Goal: Transaction & Acquisition: Purchase product/service

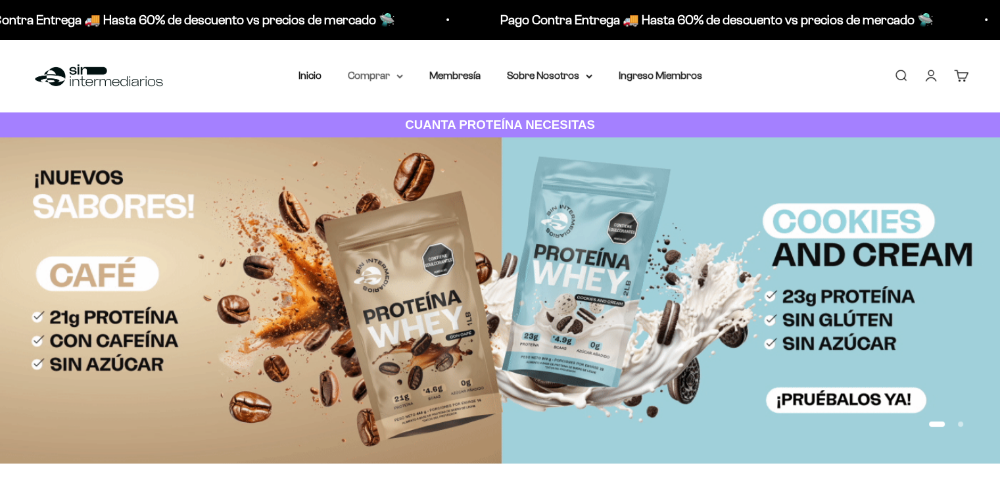
click at [381, 74] on summary "Comprar" at bounding box center [375, 75] width 55 height 17
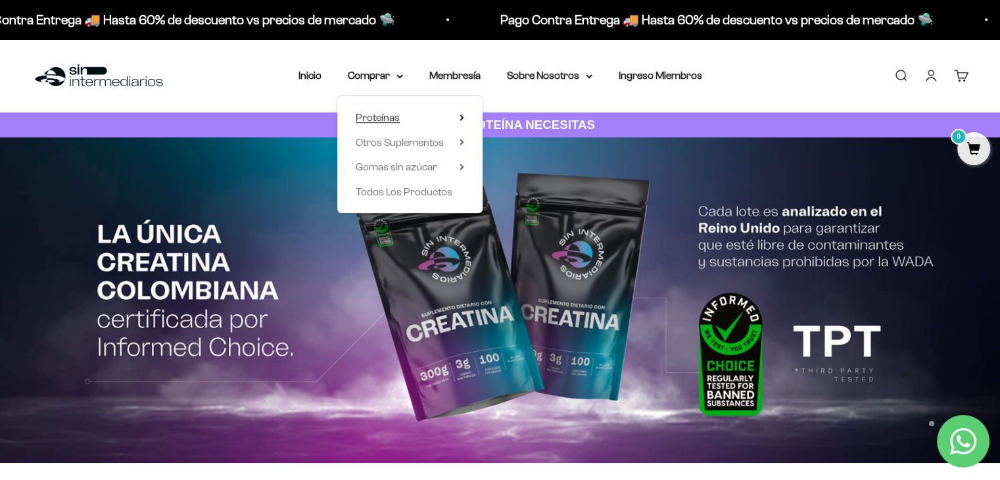
drag, startPoint x: 399, startPoint y: 117, endPoint x: 392, endPoint y: 116, distance: 7.3
click at [398, 116] on span "Proteínas" at bounding box center [378, 117] width 44 height 11
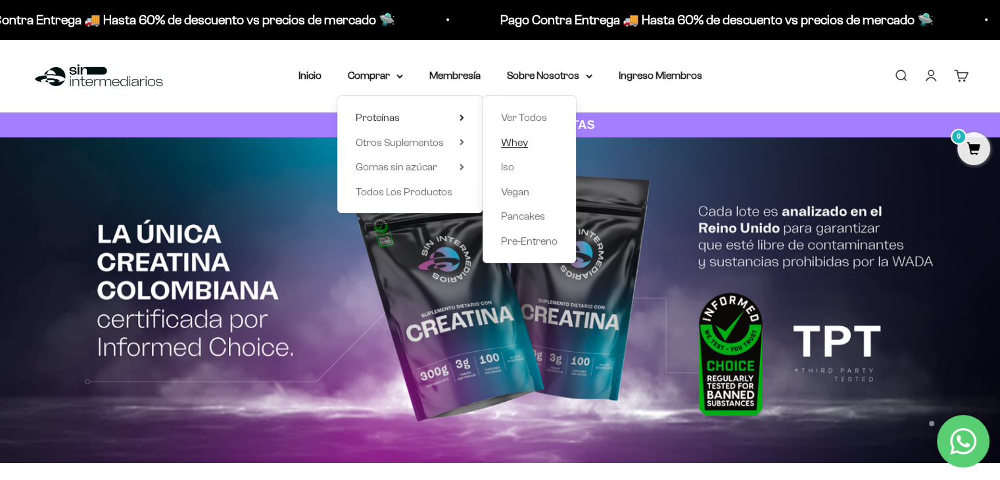
click at [505, 147] on span "Whey" at bounding box center [514, 142] width 27 height 11
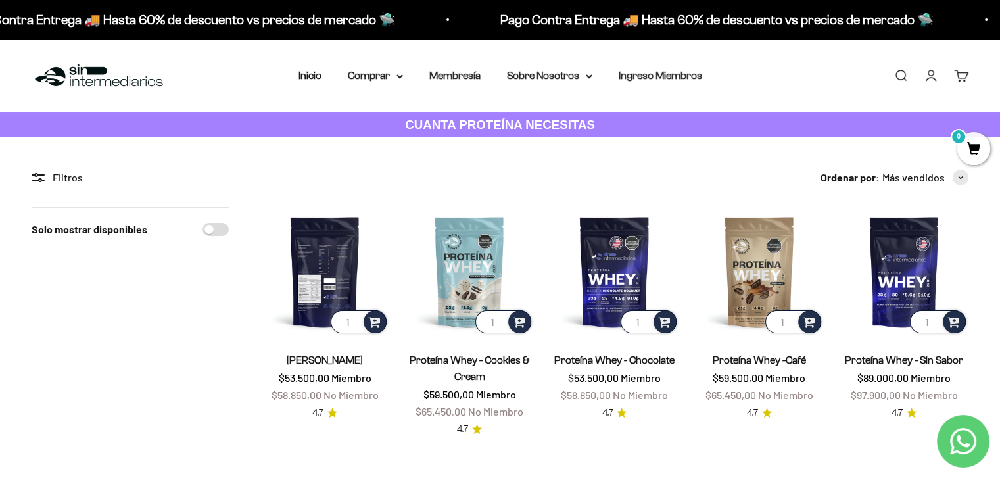
click at [318, 244] on img at bounding box center [324, 271] width 129 height 129
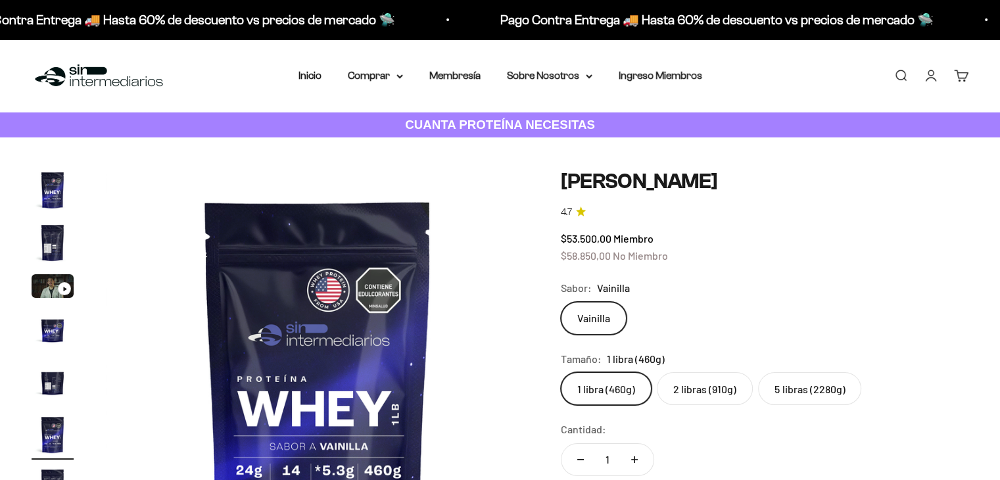
click at [794, 392] on label "5 libras (2280g)" at bounding box center [809, 388] width 103 height 33
click at [561, 372] on input "5 libras (2280g)" at bounding box center [560, 371] width 1 height 1
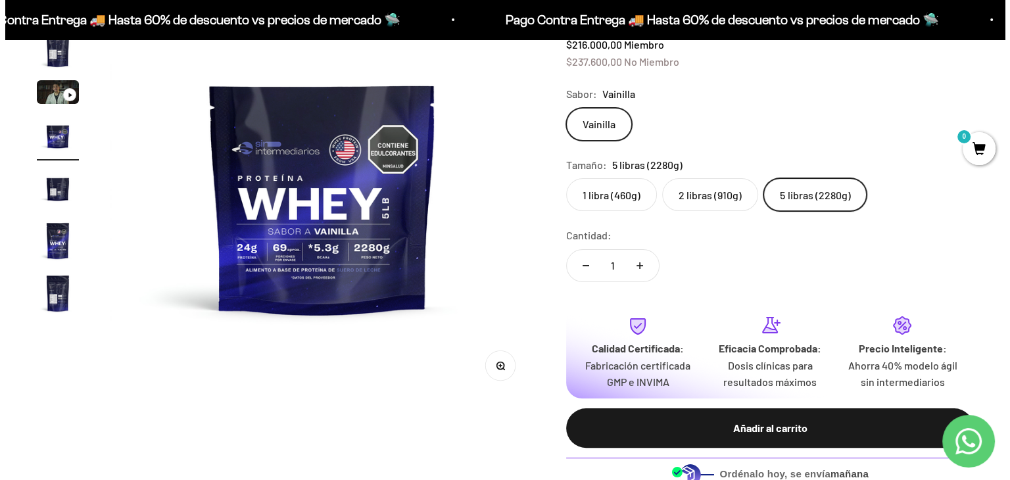
scroll to position [263, 0]
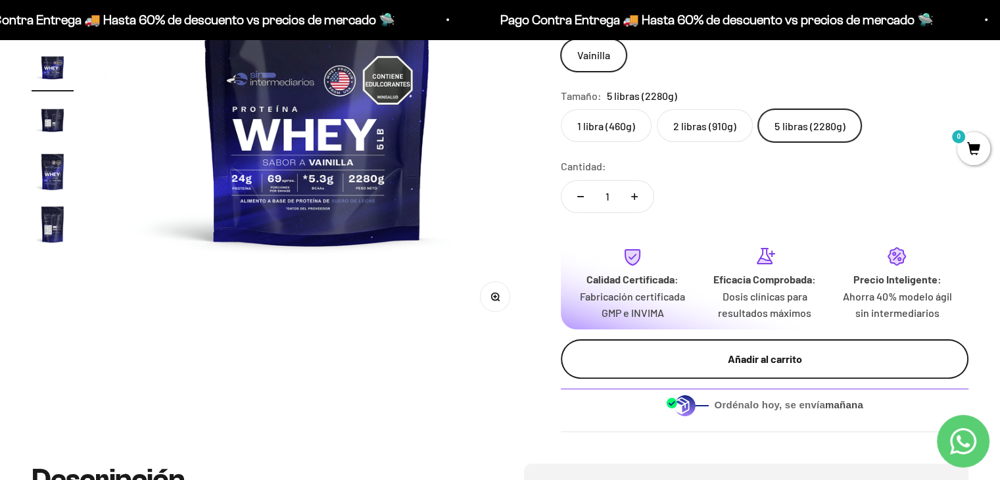
click at [729, 352] on div "Añadir al carrito" at bounding box center [764, 358] width 355 height 17
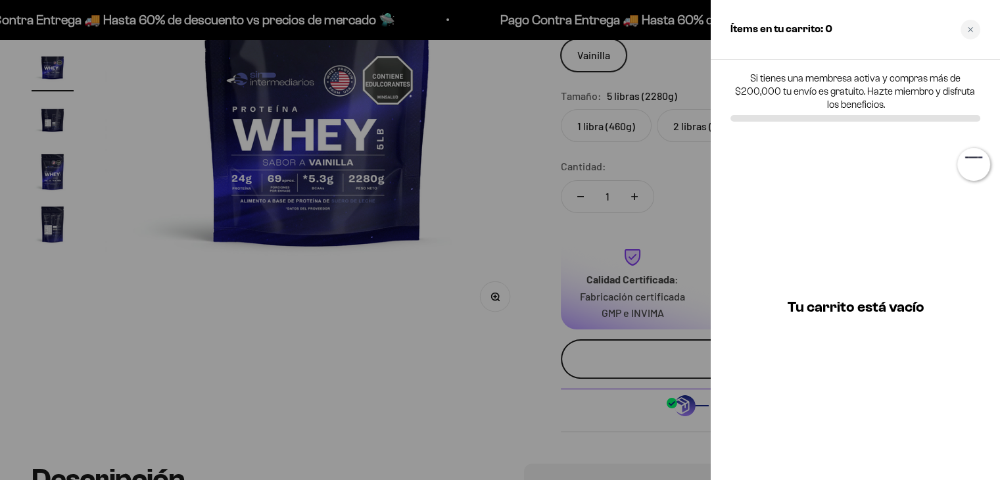
scroll to position [0, 1336]
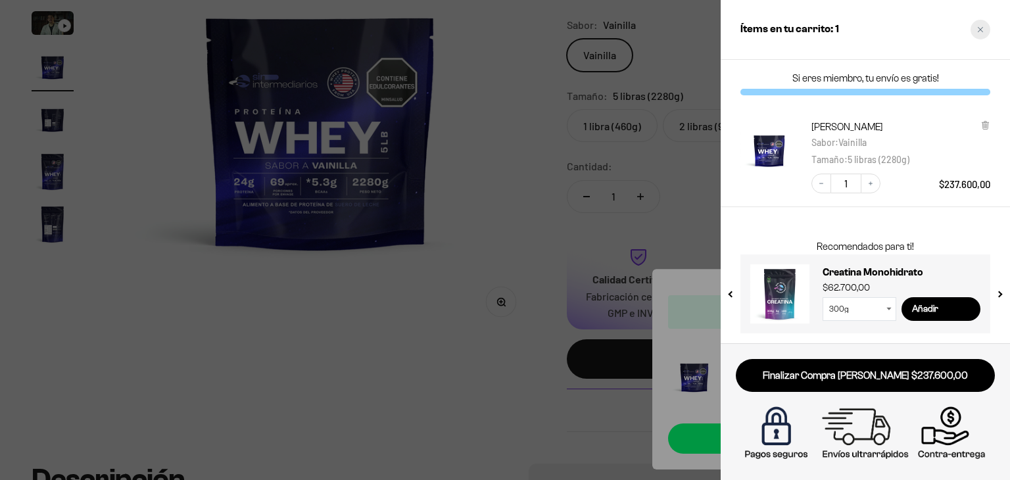
click at [979, 35] on div "Close cart" at bounding box center [980, 30] width 20 height 20
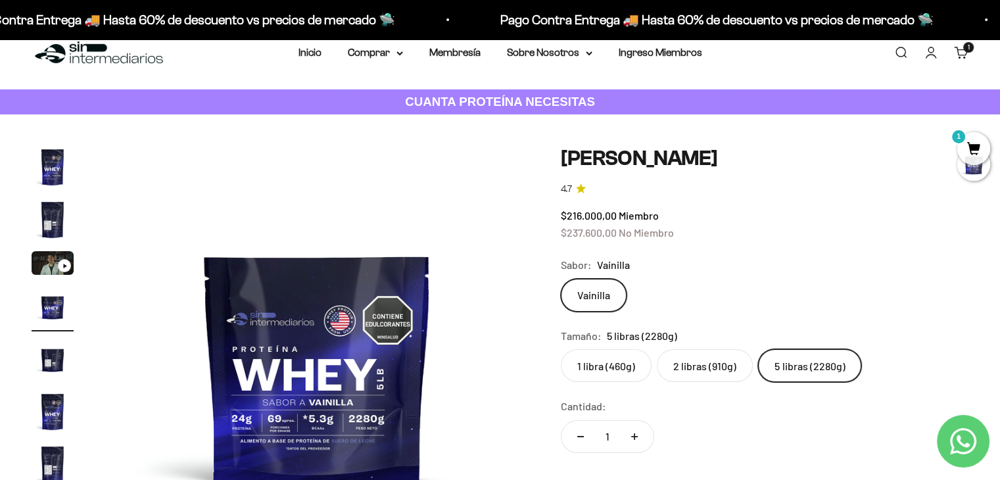
scroll to position [0, 0]
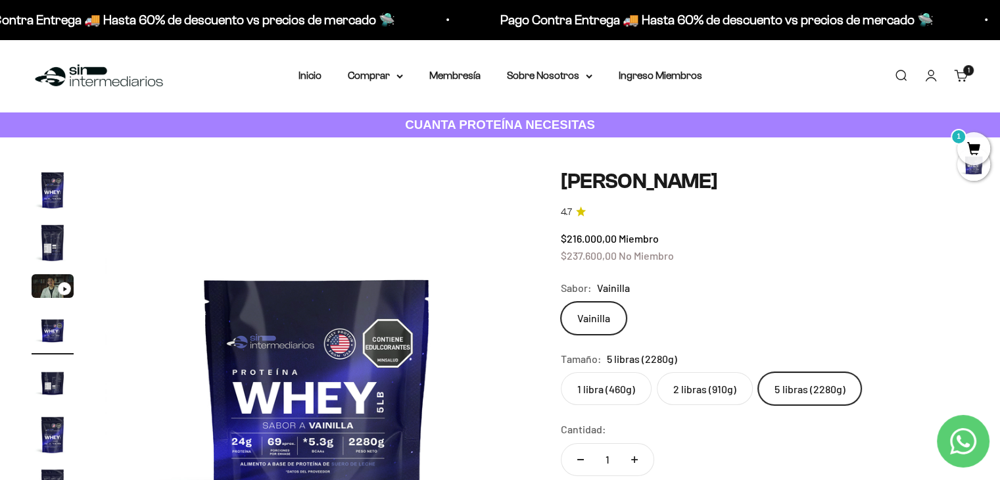
click at [768, 292] on div "Sabor: Vainilla" at bounding box center [764, 287] width 407 height 17
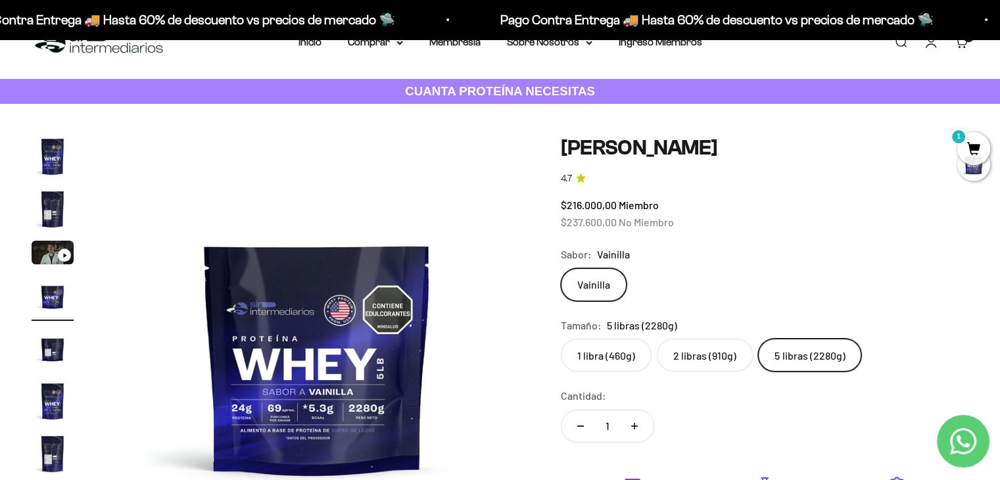
scroll to position [66, 0]
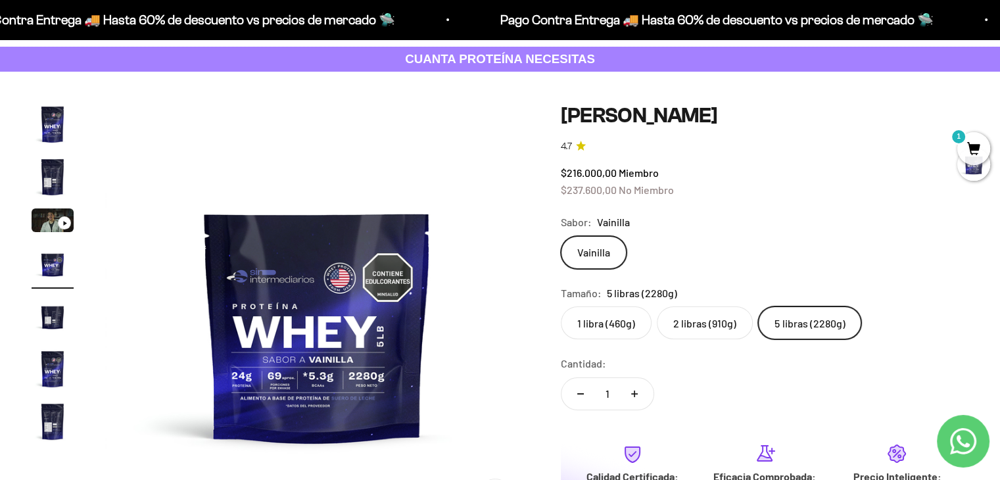
click at [628, 327] on label "1 libra (460g)" at bounding box center [606, 322] width 91 height 33
click at [561, 306] on input "1 libra (460g)" at bounding box center [560, 306] width 1 height 1
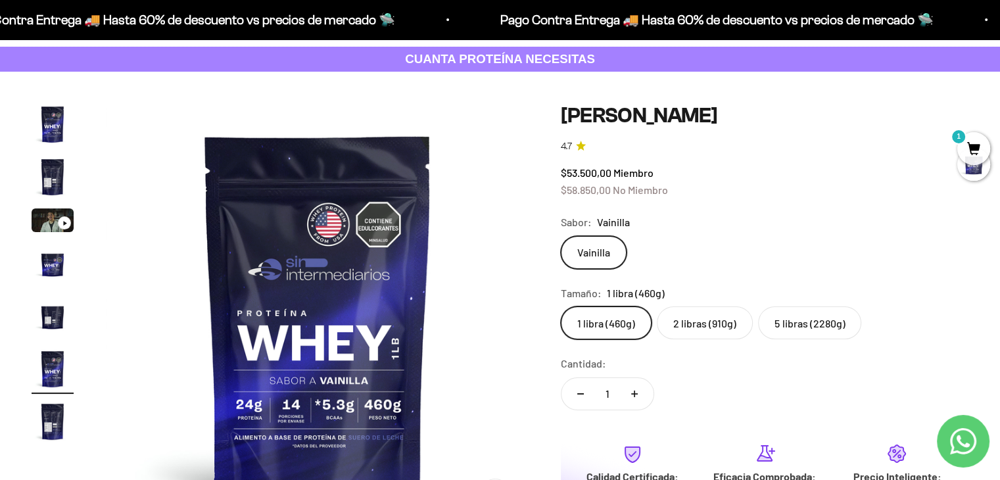
click at [701, 333] on label "2 libras (910g)" at bounding box center [705, 322] width 96 height 33
click at [561, 306] on input "2 libras (910g)" at bounding box center [560, 306] width 1 height 1
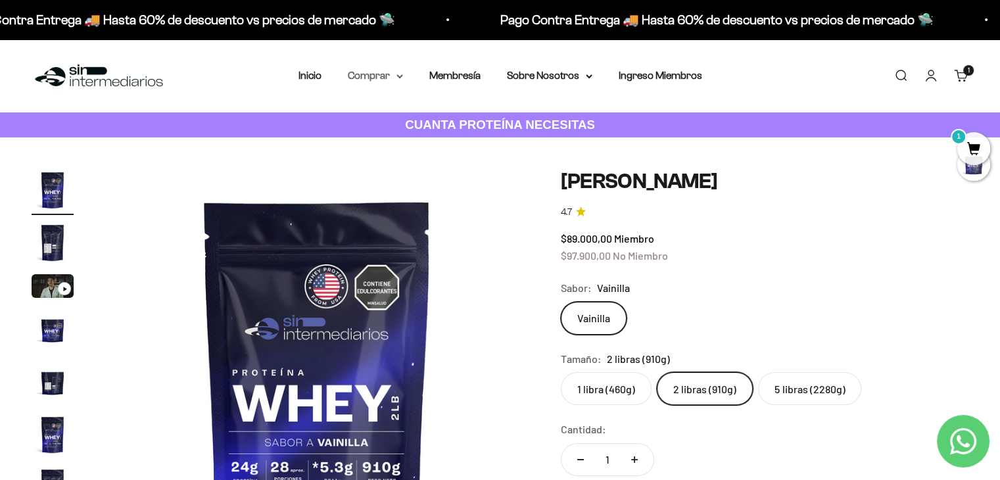
click at [398, 76] on icon at bounding box center [399, 76] width 5 height 3
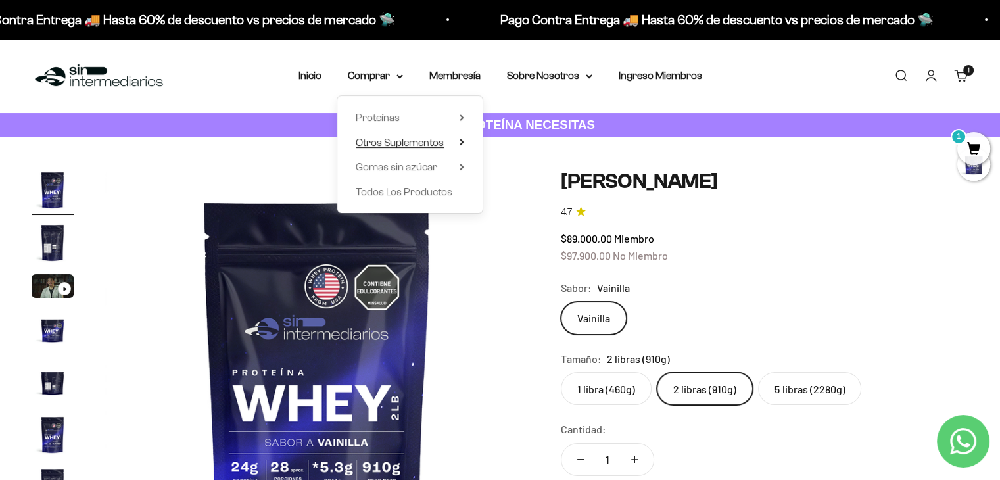
click at [427, 148] on span "Otros Suplementos" at bounding box center [400, 142] width 88 height 17
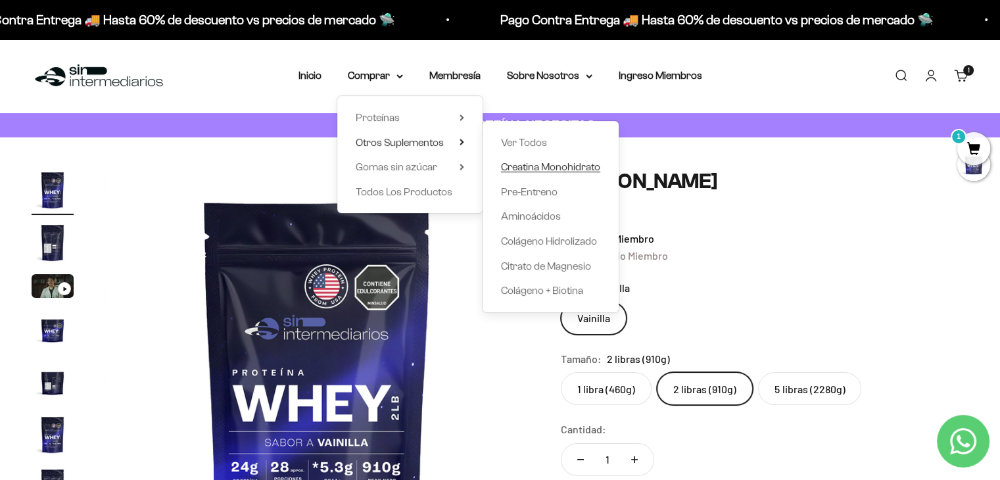
click at [508, 165] on span "Creatina Monohidrato" at bounding box center [550, 166] width 99 height 11
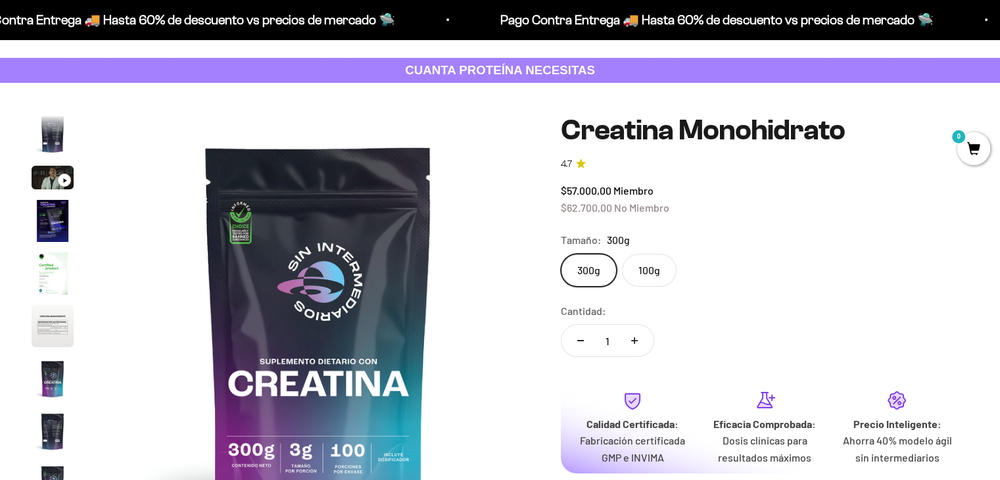
scroll to position [131, 0]
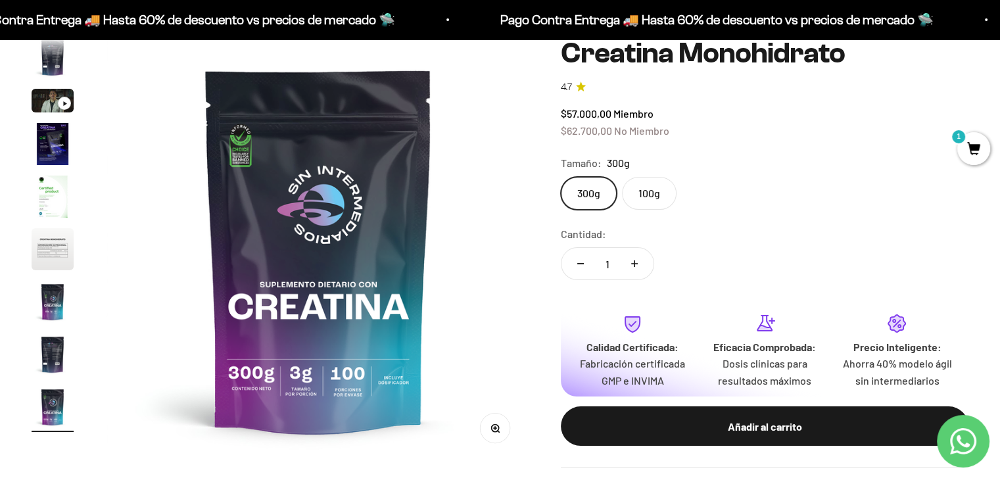
click at [641, 263] on button "Aumentar cantidad" at bounding box center [634, 264] width 38 height 32
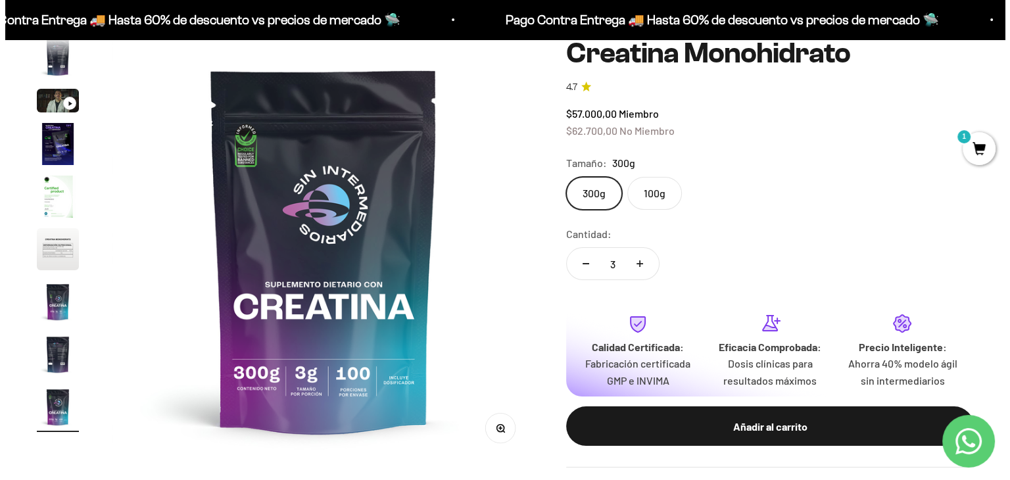
scroll to position [0, 0]
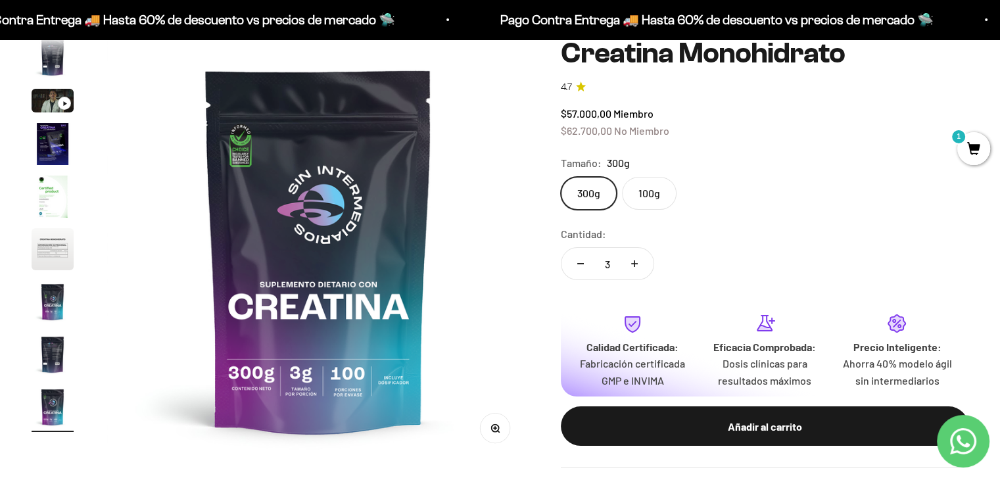
click at [641, 263] on button "Aumentar cantidad" at bounding box center [634, 264] width 38 height 32
type input "4"
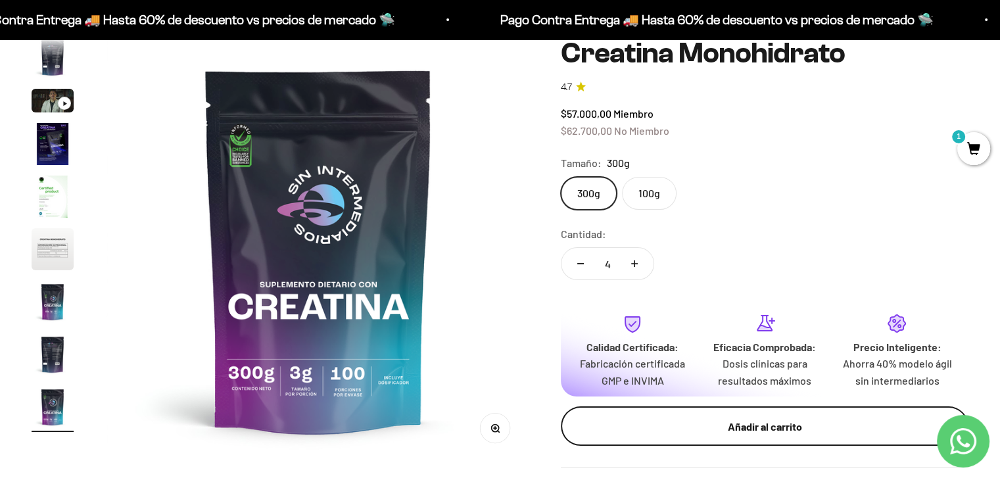
click at [709, 431] on div "Añadir al carrito" at bounding box center [764, 426] width 355 height 17
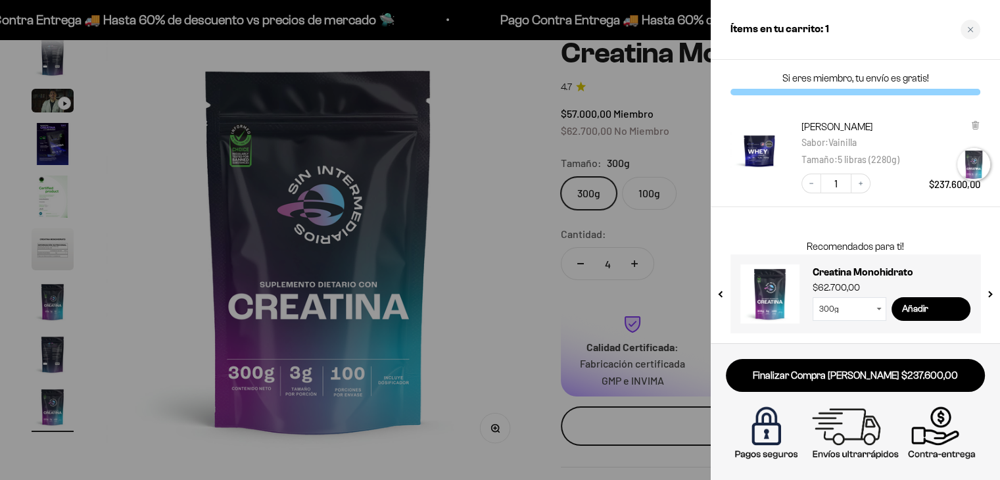
scroll to position [0, 3562]
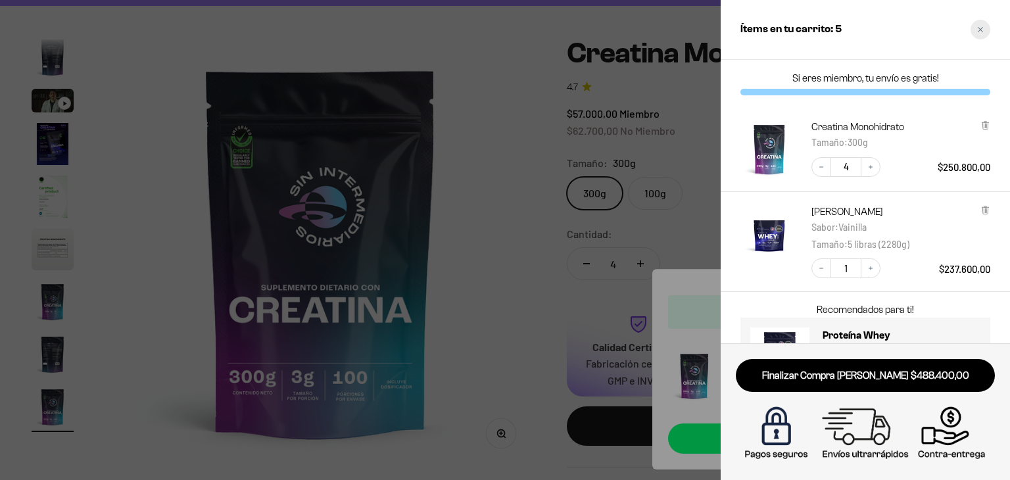
click at [977, 30] on icon "Close cart" at bounding box center [980, 29] width 7 height 7
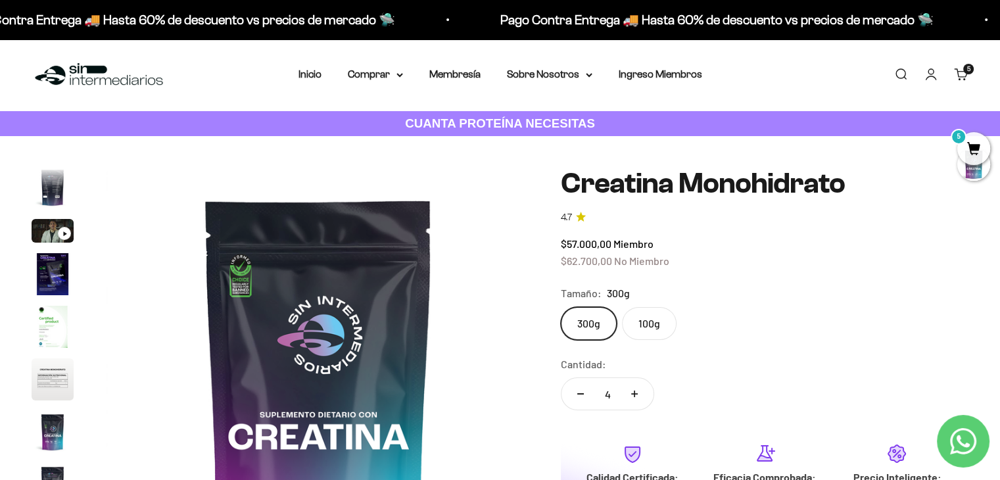
scroll to position [0, 0]
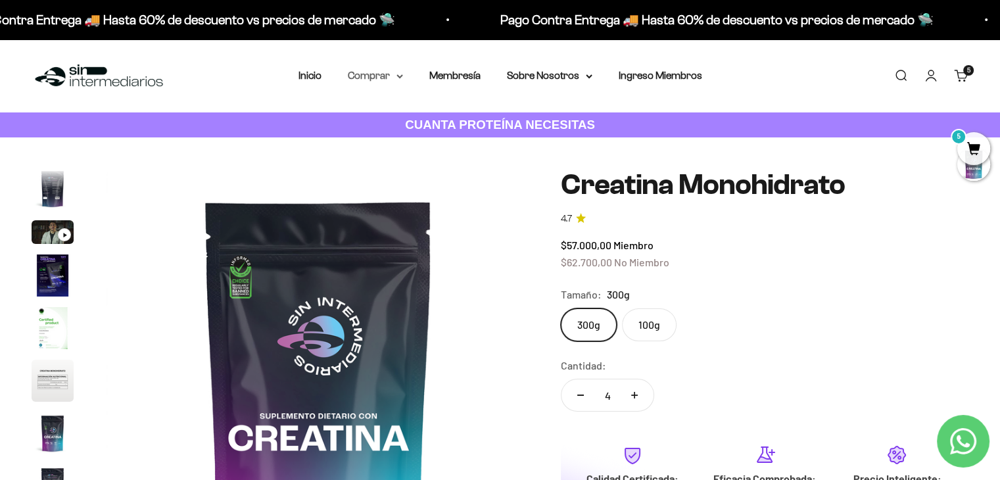
click at [392, 82] on summary "Comprar" at bounding box center [375, 75] width 55 height 17
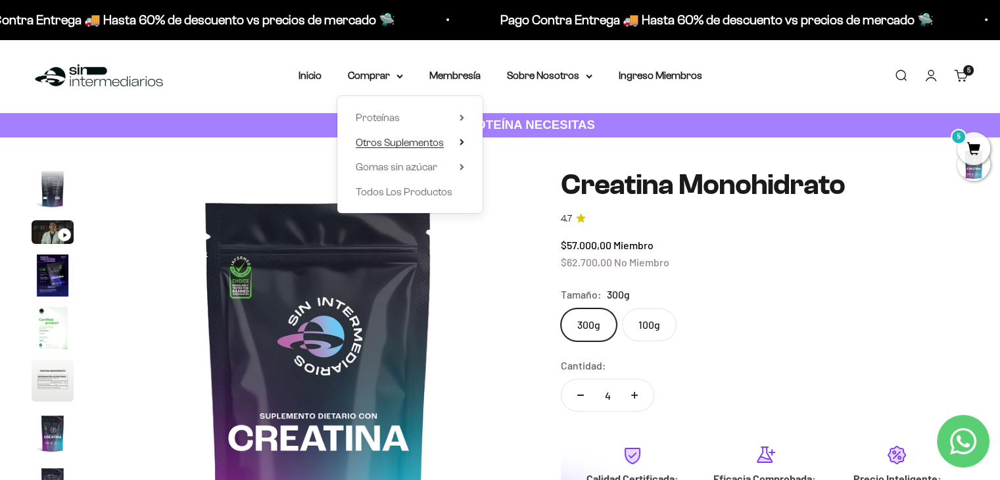
click at [406, 148] on span "Otros Suplementos" at bounding box center [400, 142] width 88 height 11
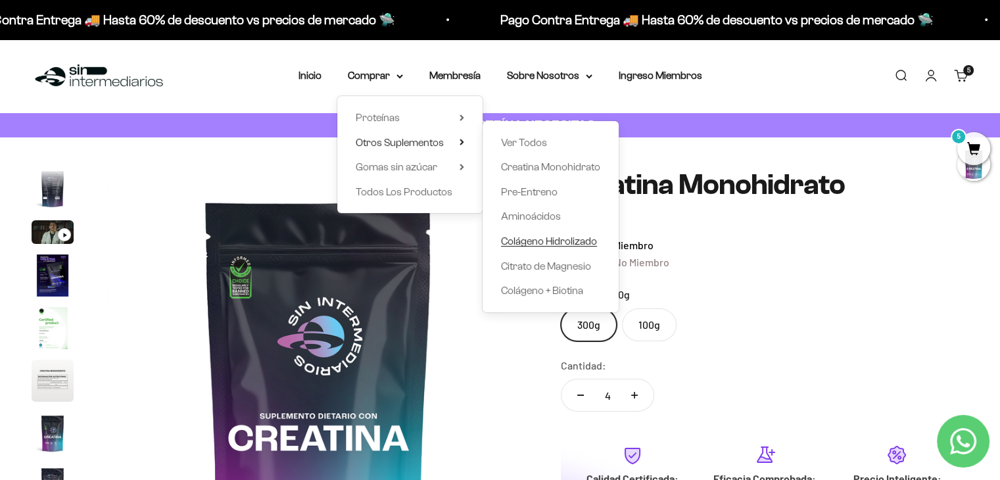
click at [563, 243] on span "Colágeno Hidrolizado" at bounding box center [549, 240] width 96 height 11
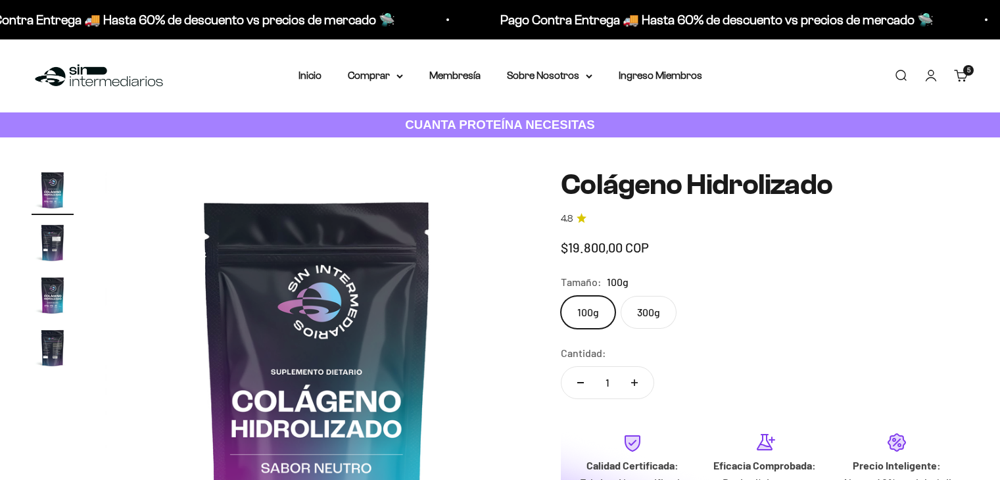
scroll to position [66, 0]
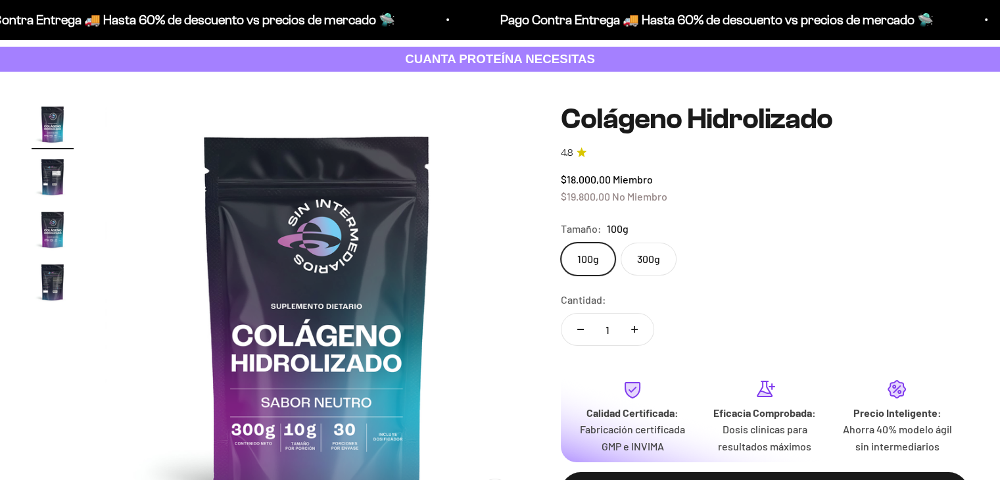
click at [647, 252] on label "300g" at bounding box center [648, 259] width 56 height 33
click at [561, 243] on input "300g" at bounding box center [560, 242] width 1 height 1
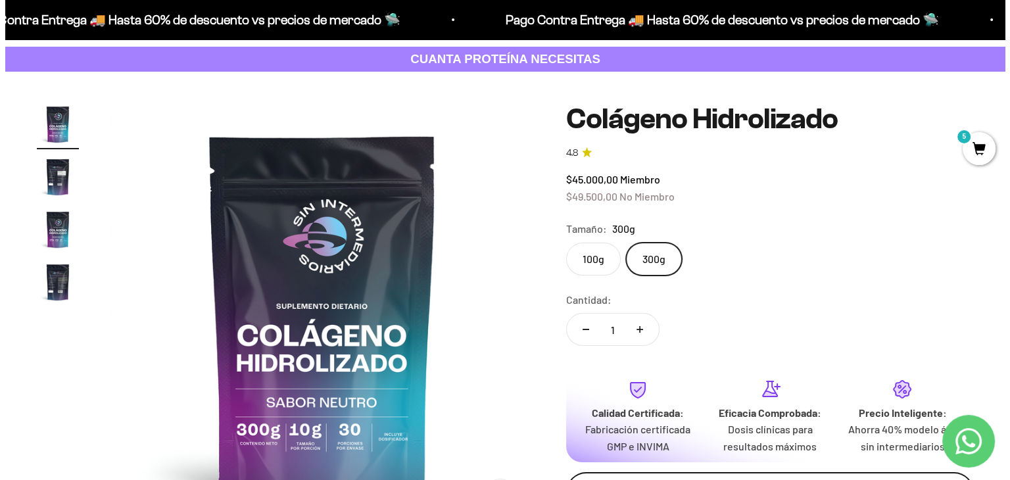
scroll to position [131, 0]
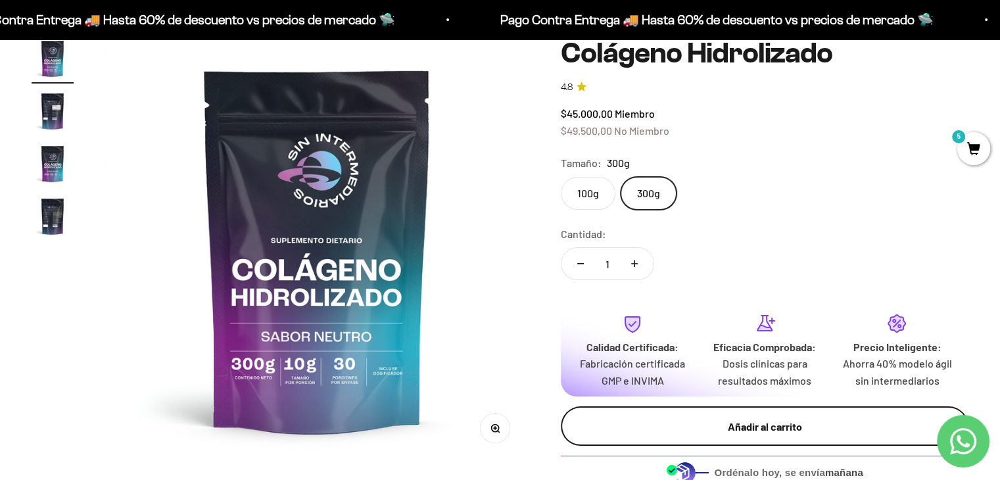
click at [793, 430] on div "Añadir al carrito" at bounding box center [764, 426] width 355 height 17
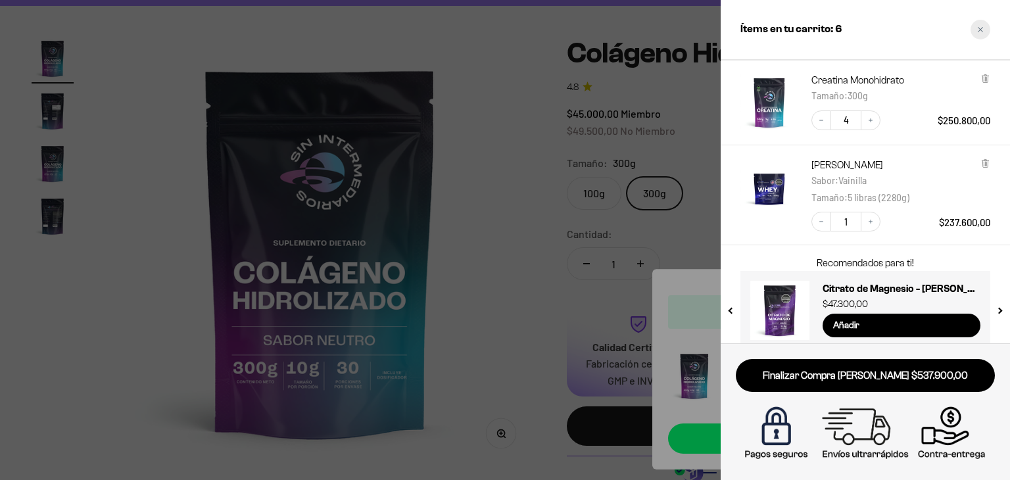
click at [977, 32] on icon "Close cart" at bounding box center [980, 29] width 7 height 7
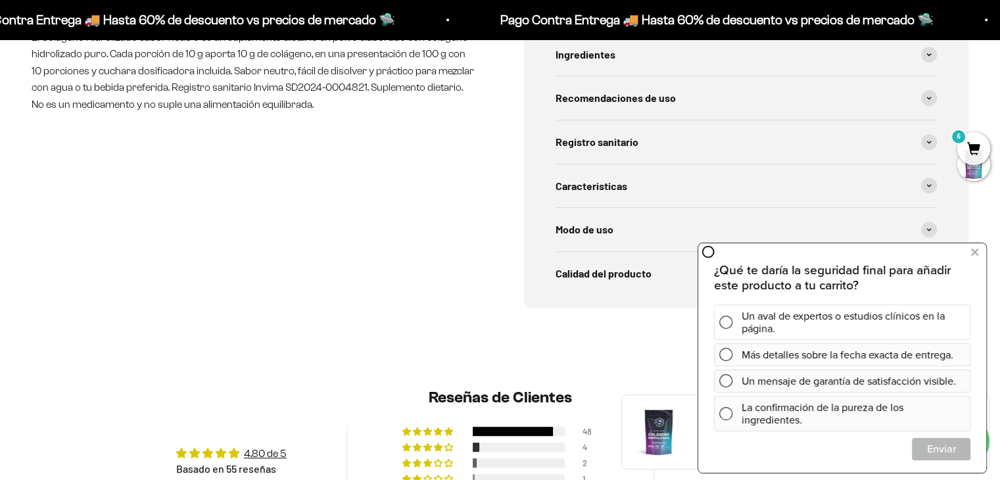
scroll to position [778, 0]
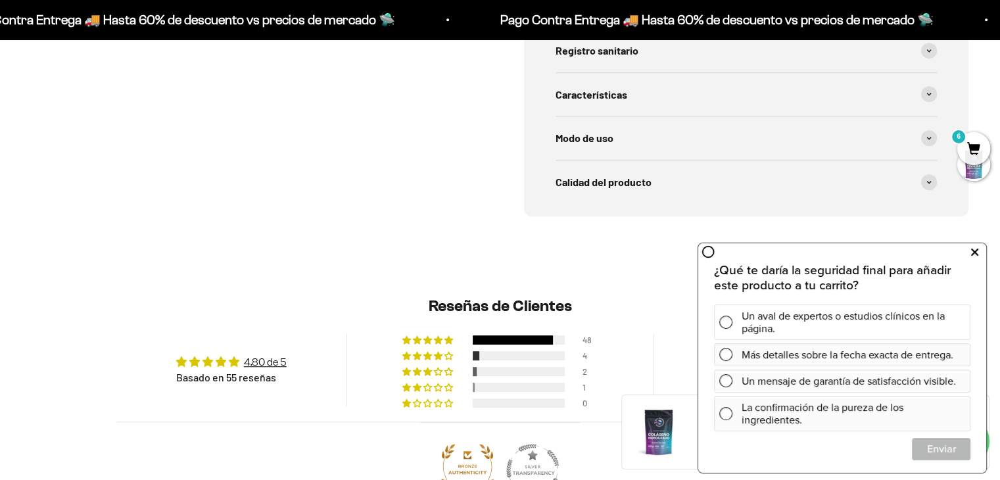
click at [975, 254] on icon at bounding box center [974, 252] width 7 height 17
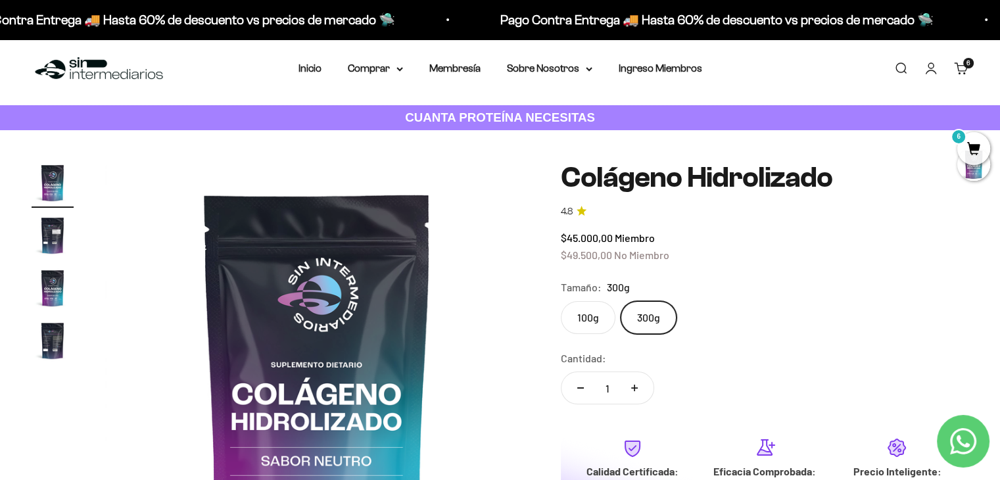
scroll to position [0, 0]
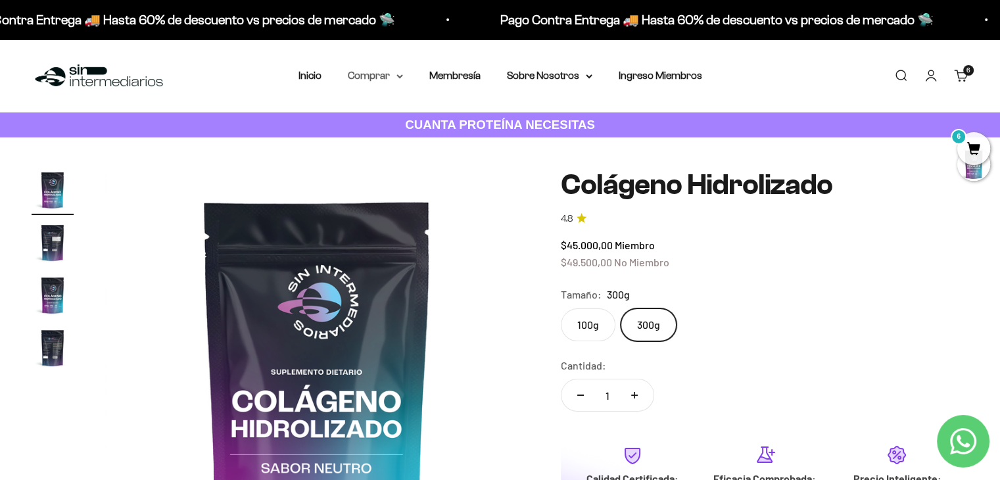
click at [394, 80] on summary "Comprar" at bounding box center [375, 75] width 55 height 17
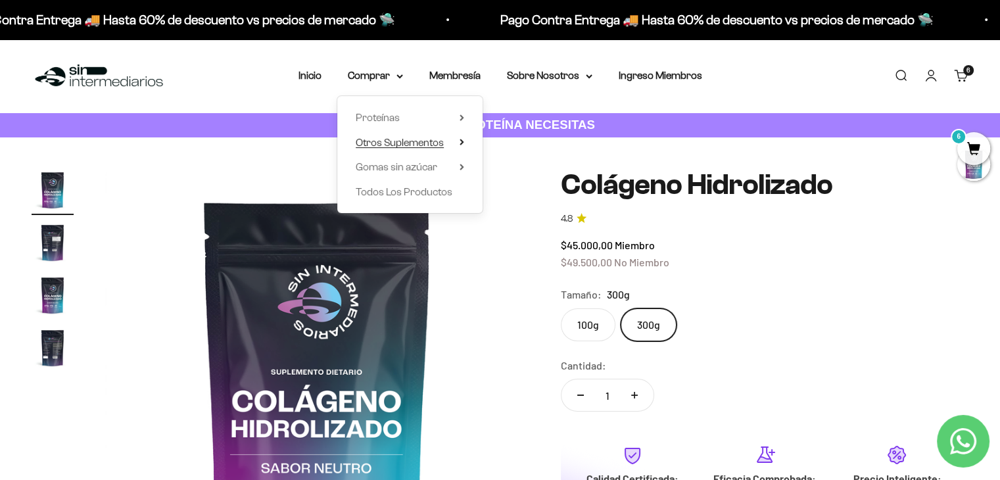
click at [411, 144] on span "Otros Suplementos" at bounding box center [400, 142] width 88 height 11
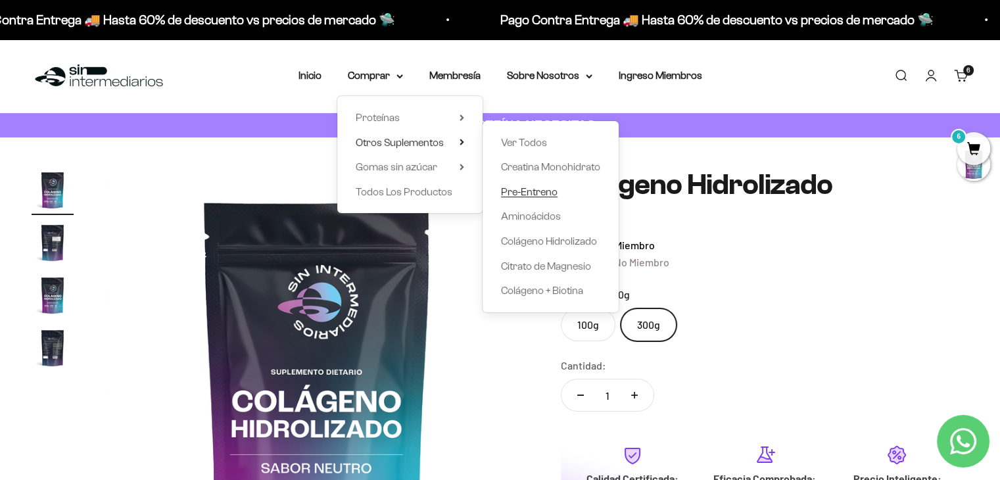
click at [525, 197] on span "Pre-Entreno" at bounding box center [529, 191] width 57 height 11
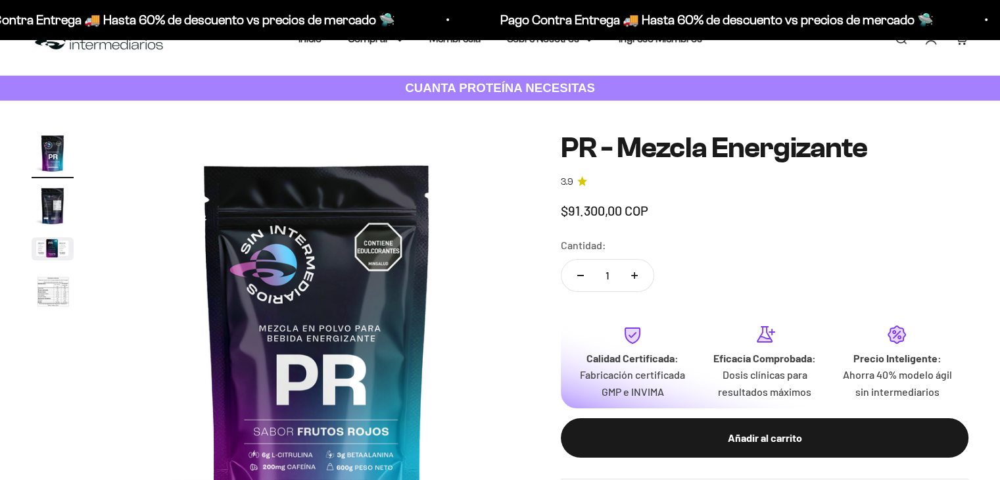
scroll to position [131, 0]
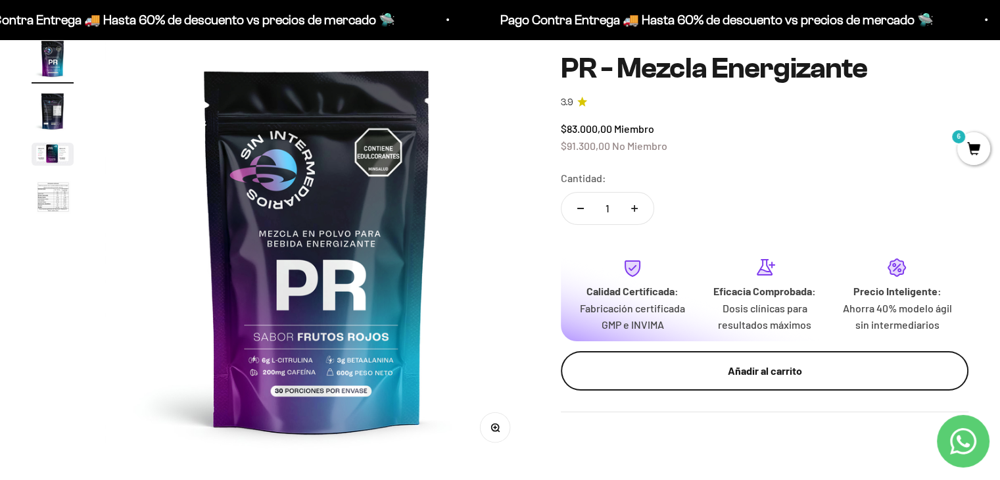
click at [764, 384] on button "Añadir al carrito" at bounding box center [764, 370] width 407 height 39
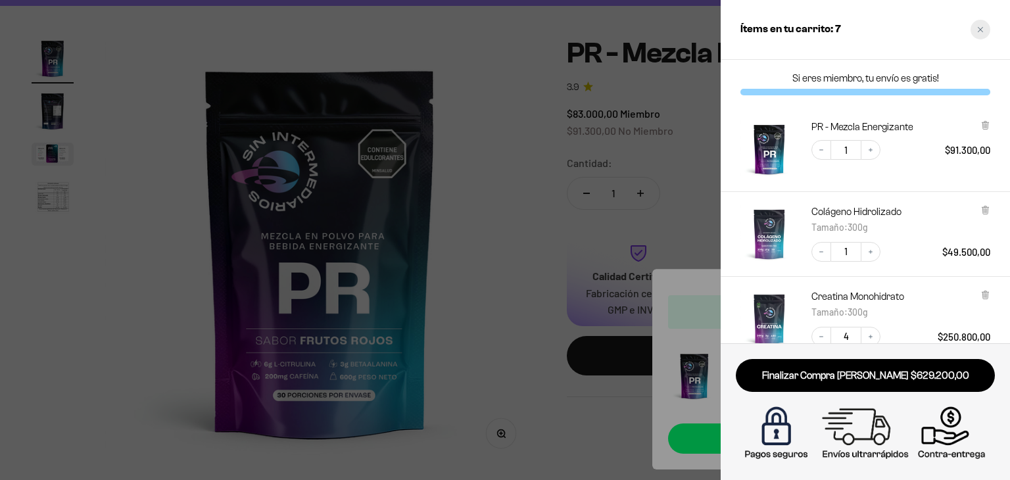
click at [975, 35] on div "Close cart" at bounding box center [980, 30] width 20 height 20
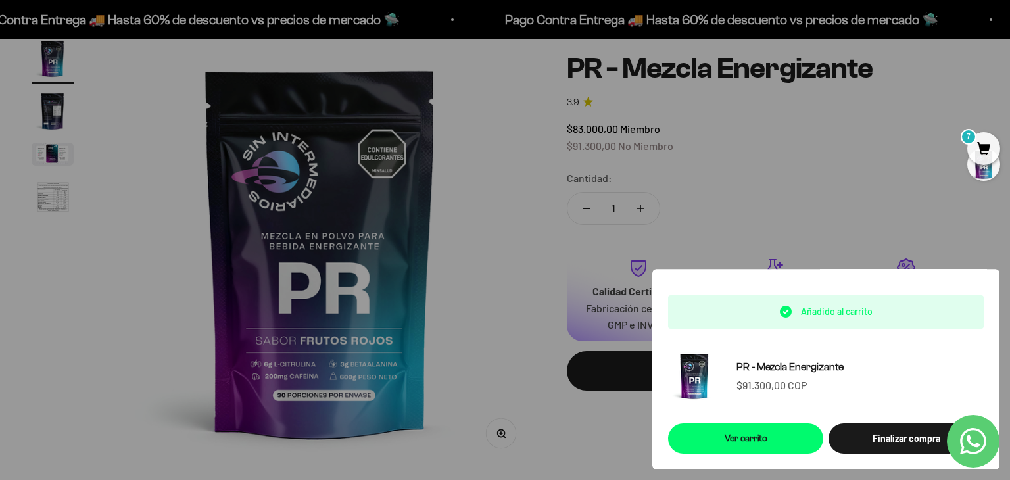
click at [597, 425] on div at bounding box center [505, 240] width 1010 height 480
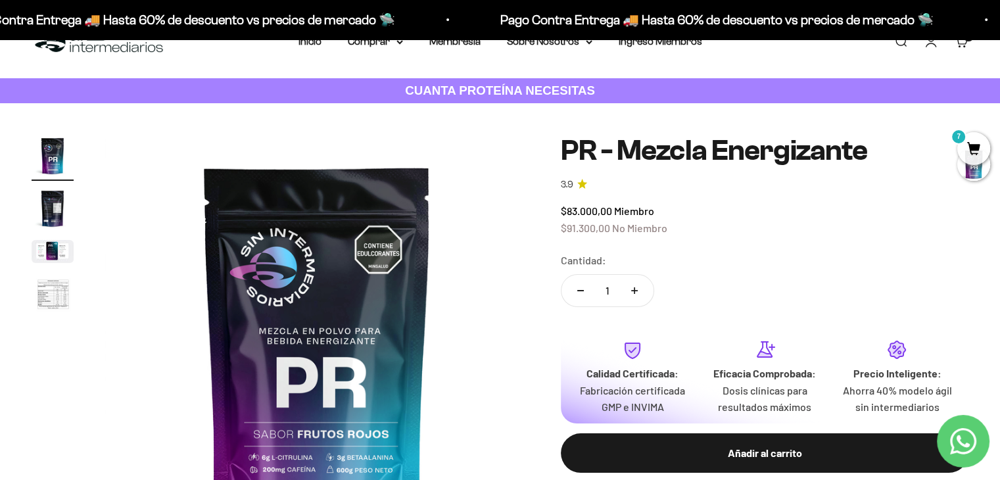
scroll to position [0, 0]
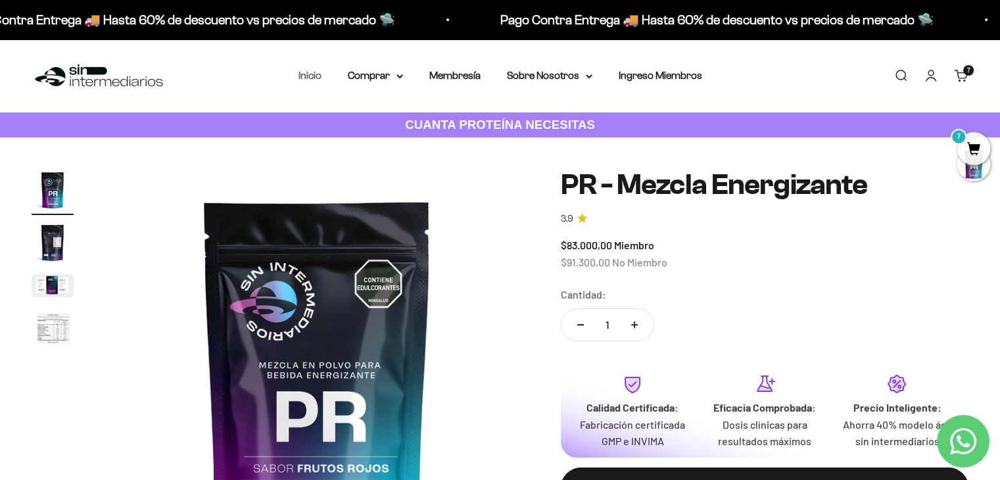
click at [308, 80] on link "Inicio" at bounding box center [309, 75] width 23 height 11
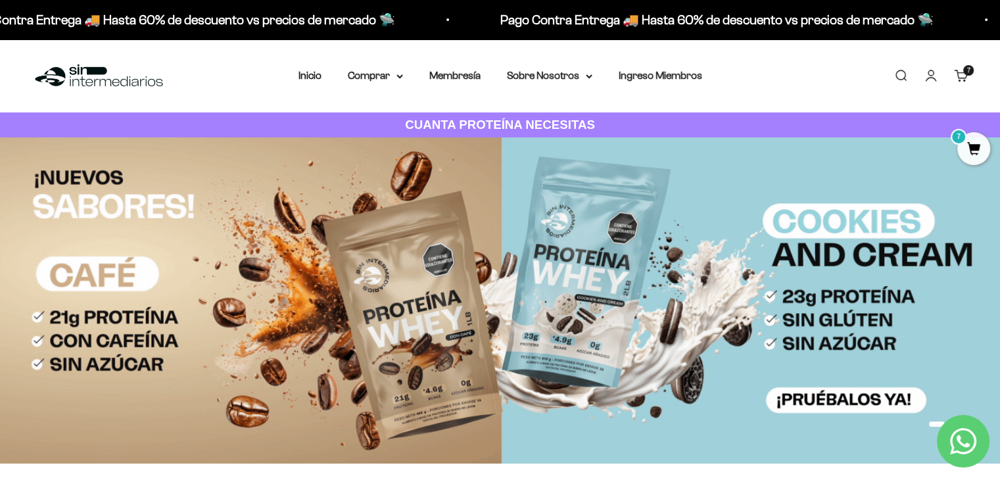
click at [958, 74] on link "Carrito 7 artículos 7" at bounding box center [961, 75] width 14 height 14
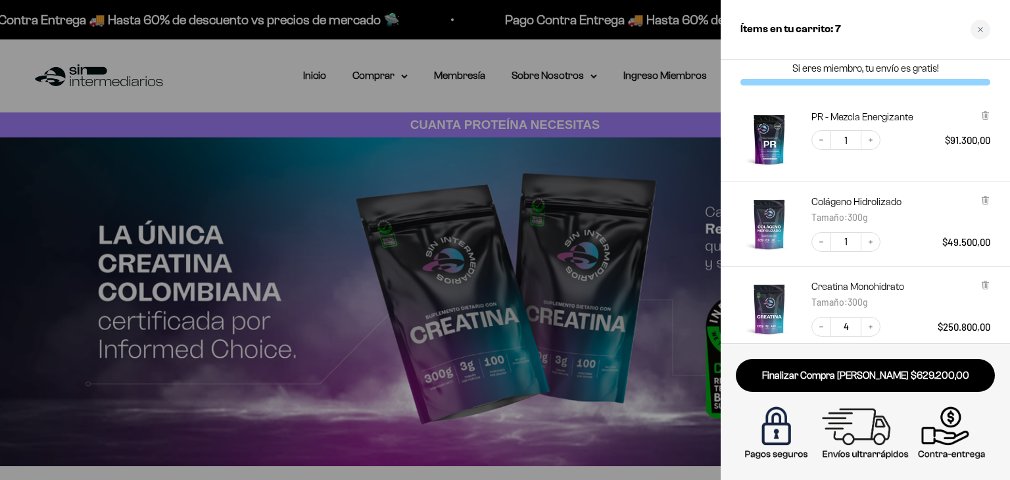
scroll to position [232, 0]
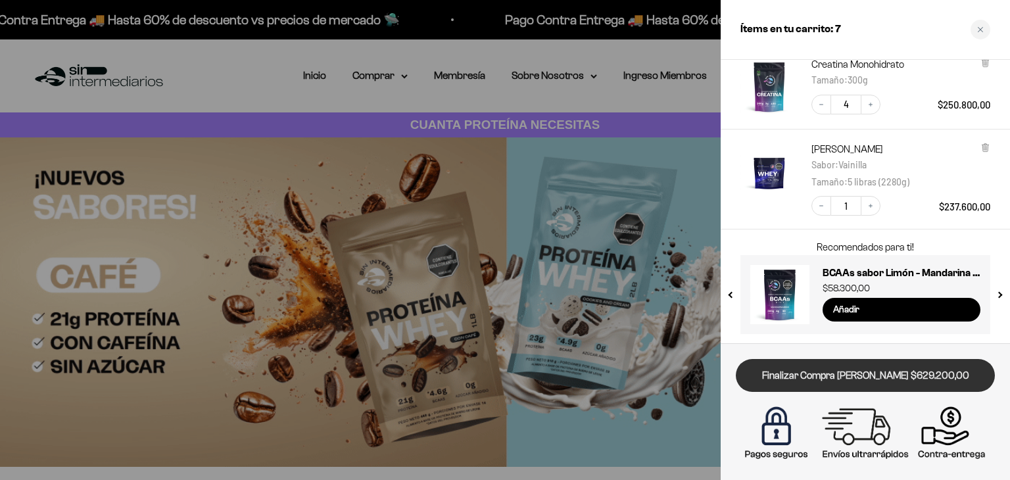
click at [896, 368] on link "Finalizar Compra [PERSON_NAME] $629.200,00" at bounding box center [864, 376] width 259 height 34
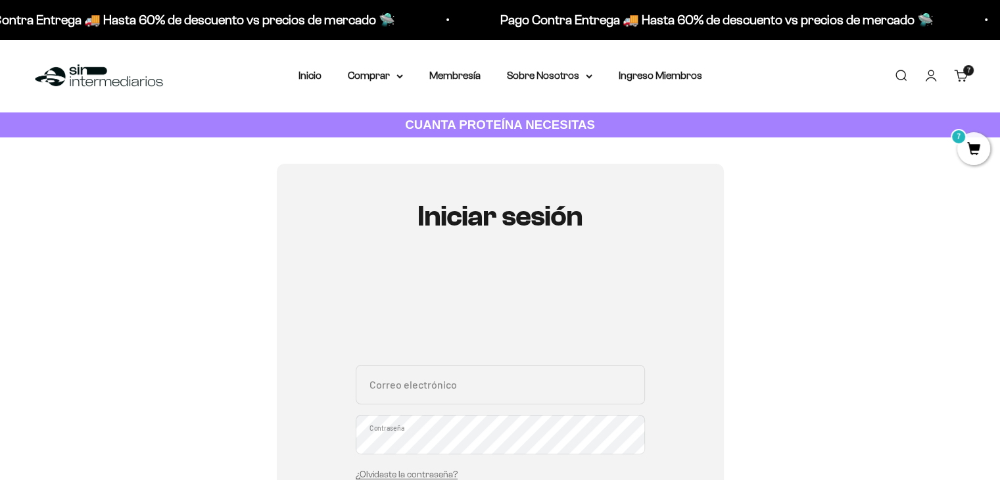
click at [505, 401] on input "Correo electrónico" at bounding box center [500, 384] width 289 height 39
type input "y"
